Goal: Task Accomplishment & Management: Use online tool/utility

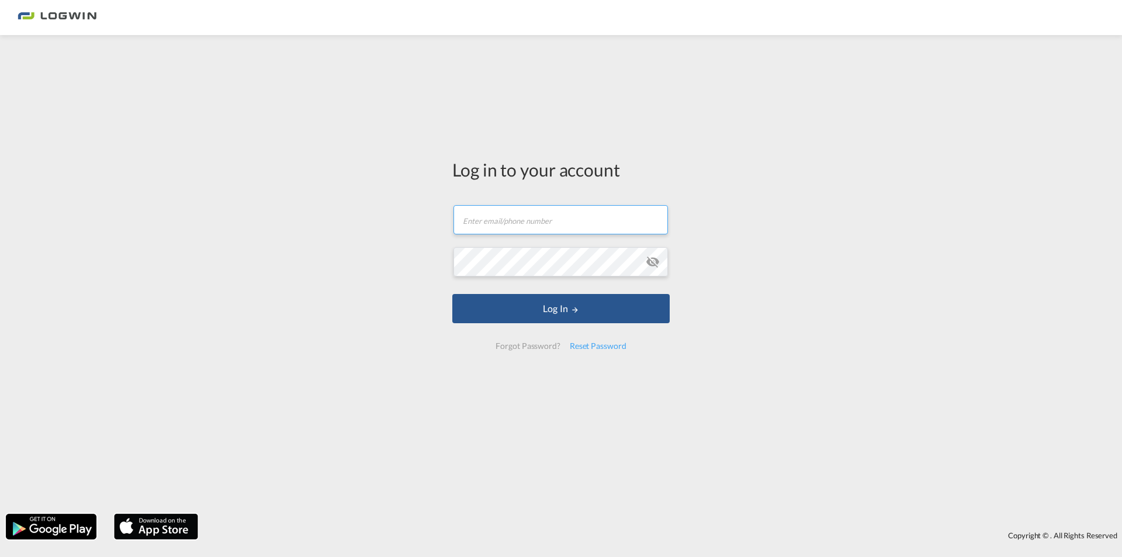
click at [600, 226] on input "text" at bounding box center [561, 219] width 215 height 29
type input "R"
click at [555, 210] on input "[PERSON_NAME].[PERSON_NAME]" at bounding box center [561, 219] width 215 height 29
click at [552, 217] on input "[PERSON_NAME].[PERSON_NAME]" at bounding box center [561, 219] width 215 height 29
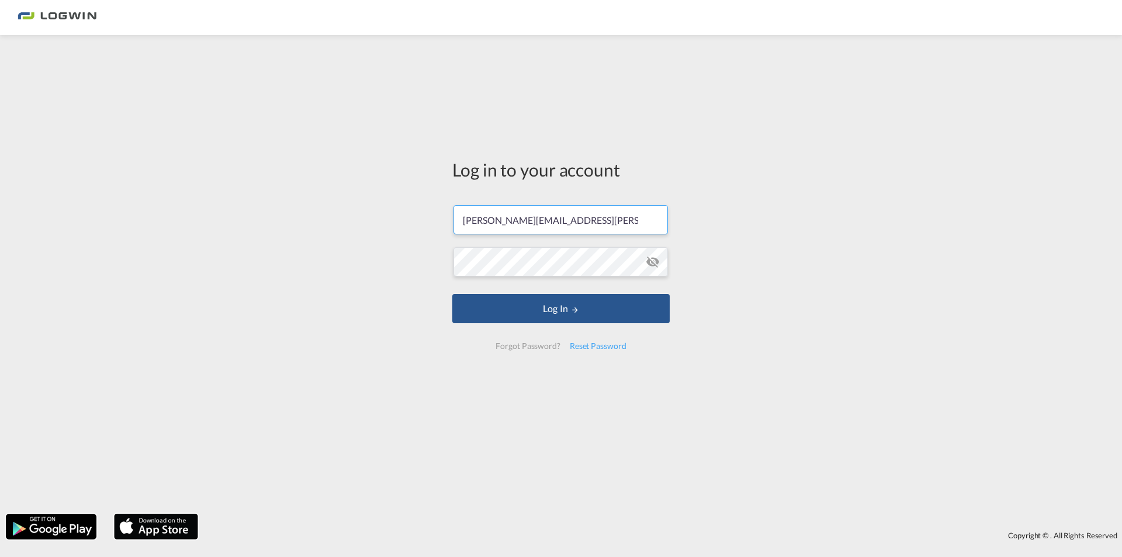
type input "[PERSON_NAME][EMAIL_ADDRESS][PERSON_NAME][DOMAIN_NAME]"
click at [452, 294] on button "Log In" at bounding box center [560, 308] width 217 height 29
